Goal: Task Accomplishment & Management: Use online tool/utility

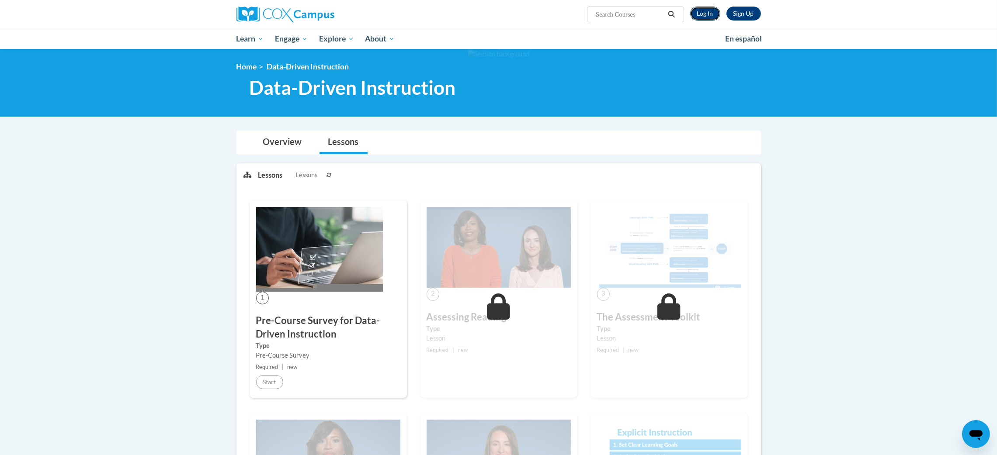
click at [699, 13] on link "Log In" at bounding box center [705, 14] width 30 height 14
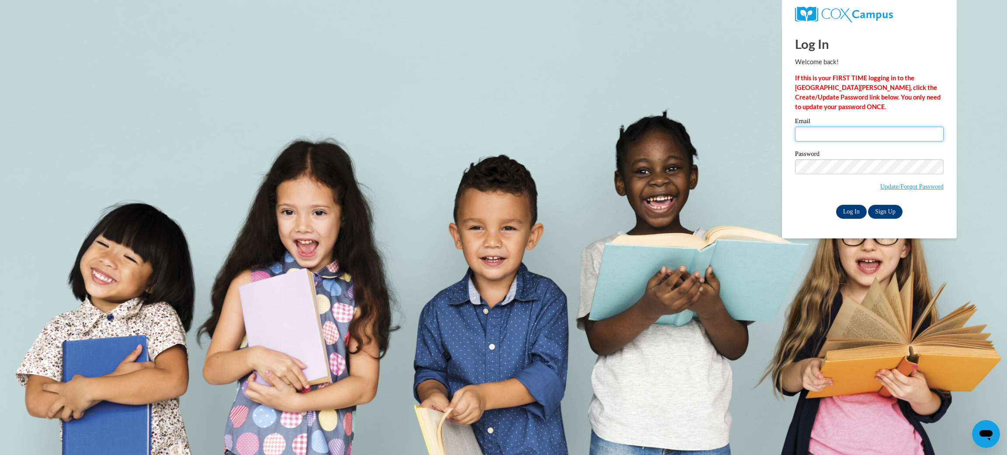
type input "szamora@kusd.edu"
click at [847, 211] on input "Log In" at bounding box center [851, 212] width 31 height 14
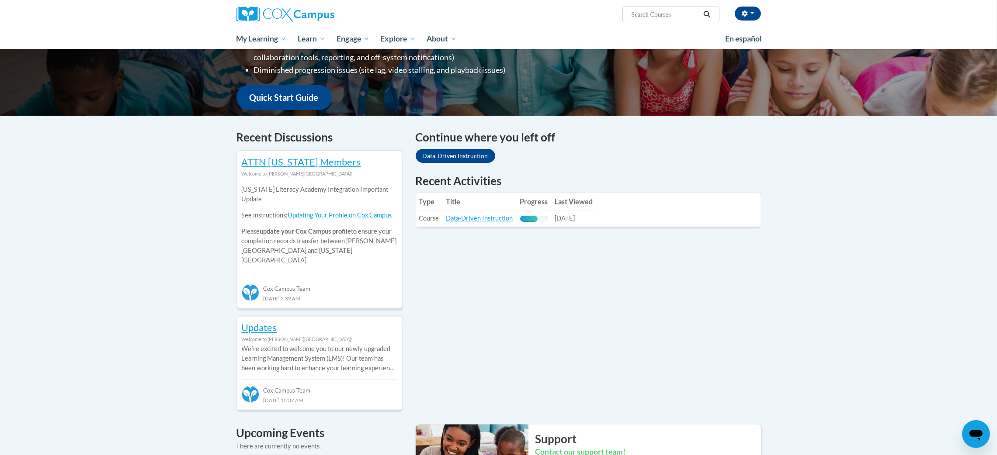
scroll to position [186, 0]
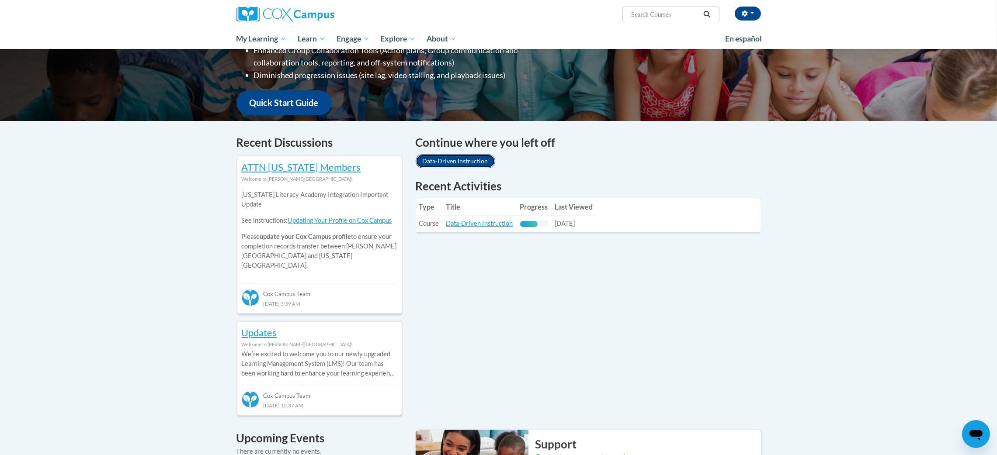
click at [479, 157] on link "Data-Driven Instruction" at bounding box center [455, 161] width 80 height 14
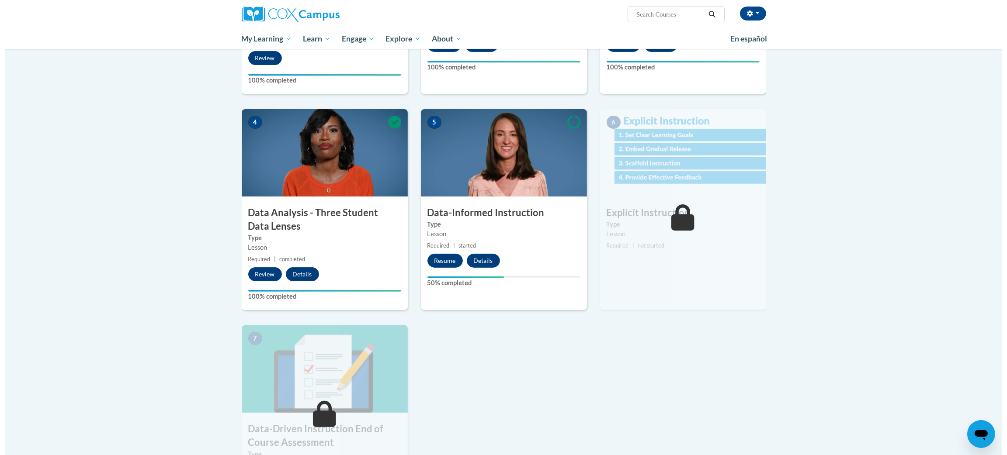
scroll to position [350, 0]
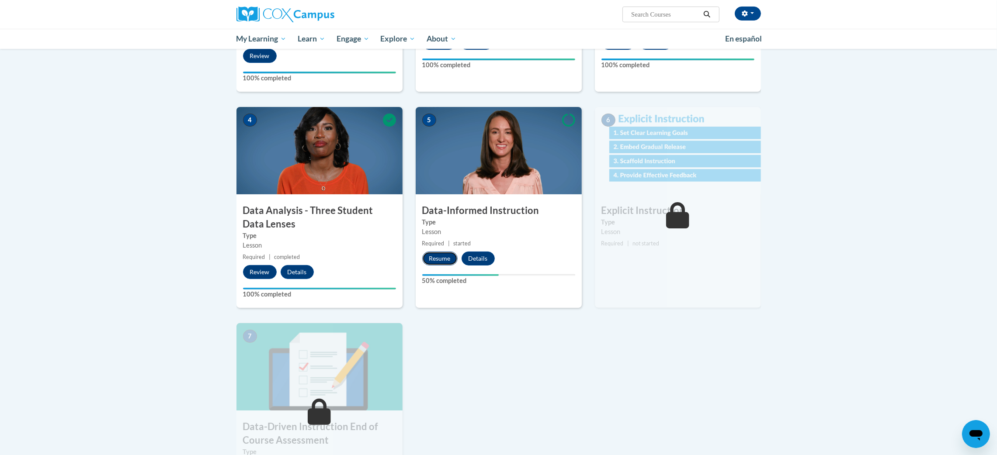
click at [445, 259] on button "Resume" at bounding box center [439, 259] width 35 height 14
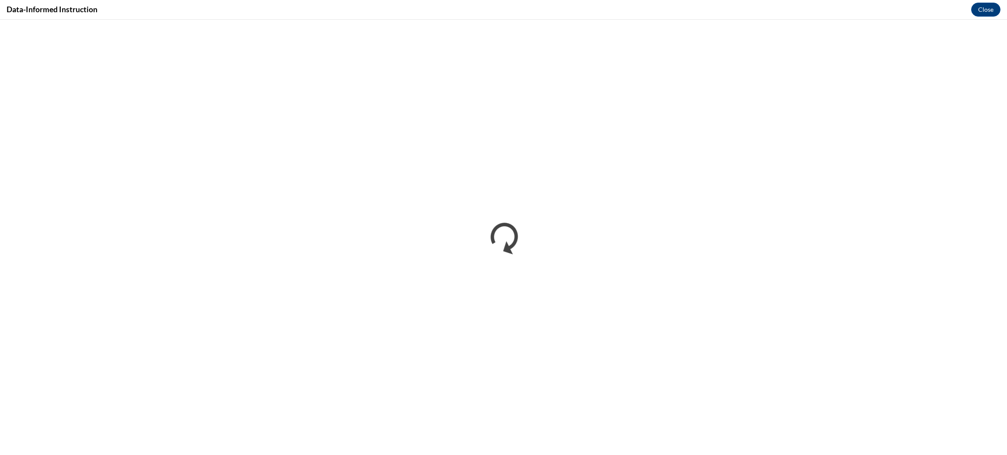
scroll to position [0, 0]
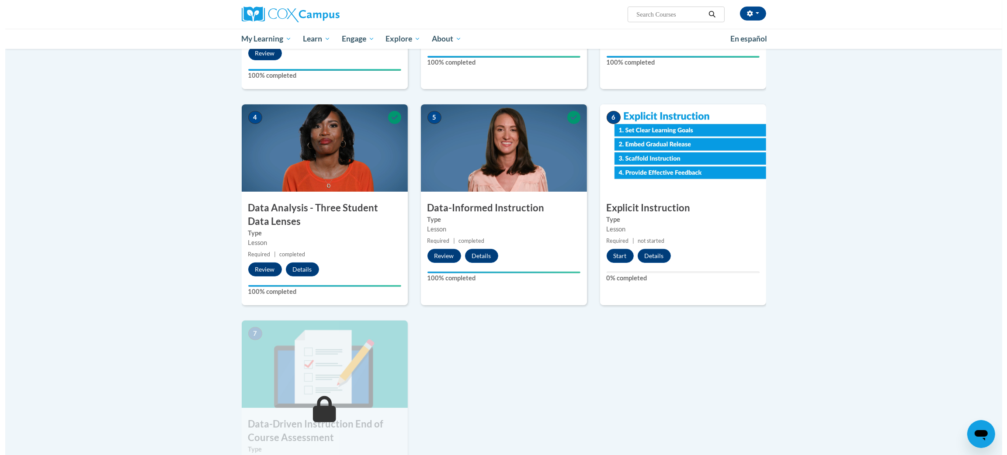
scroll to position [353, 0]
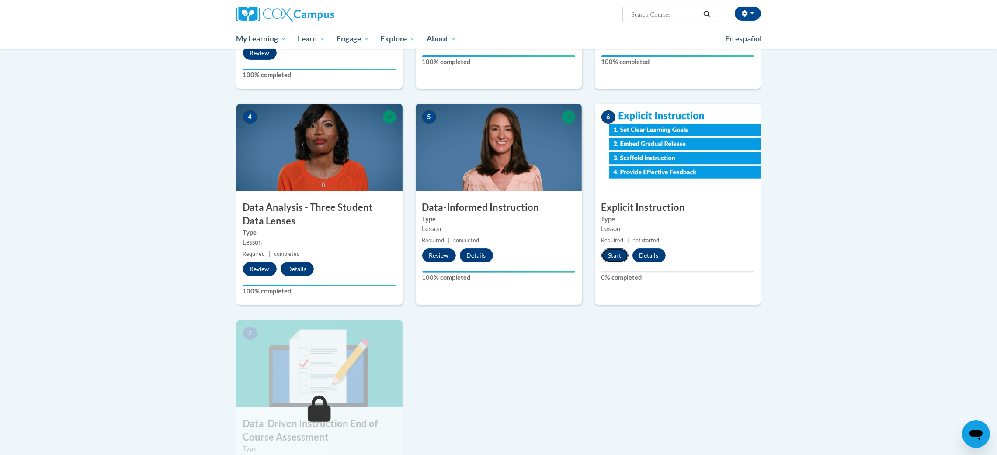
click at [610, 256] on button "Start" at bounding box center [614, 256] width 27 height 14
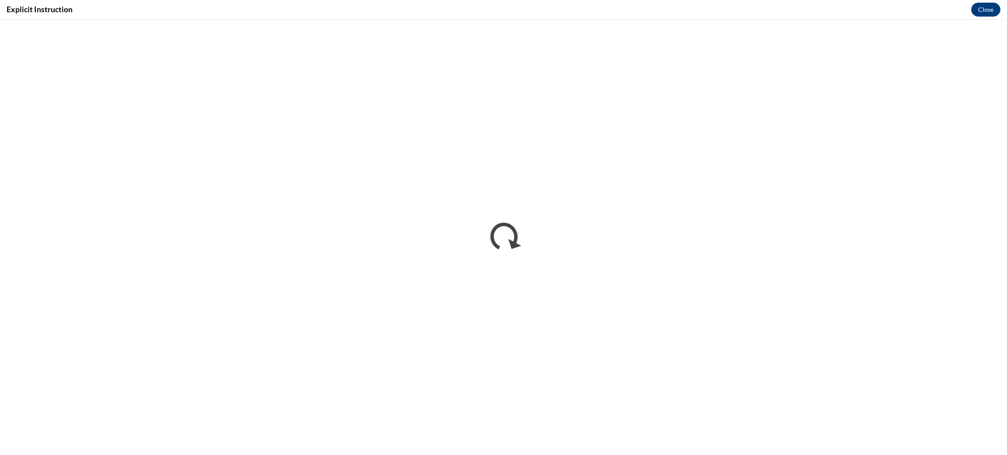
scroll to position [0, 0]
